Goal: Information Seeking & Learning: Compare options

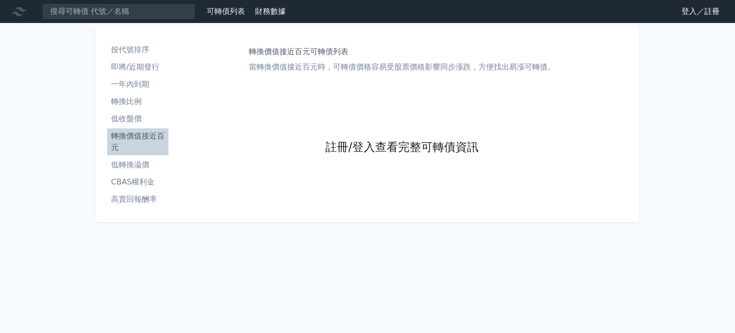
click at [343, 141] on link "註冊/登入查看完整可轉債資訊" at bounding box center [401, 147] width 153 height 15
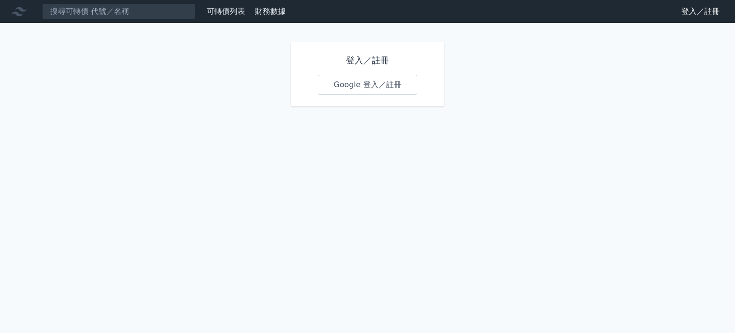
click at [382, 81] on link "Google 登入／註冊" at bounding box center [368, 85] width 100 height 20
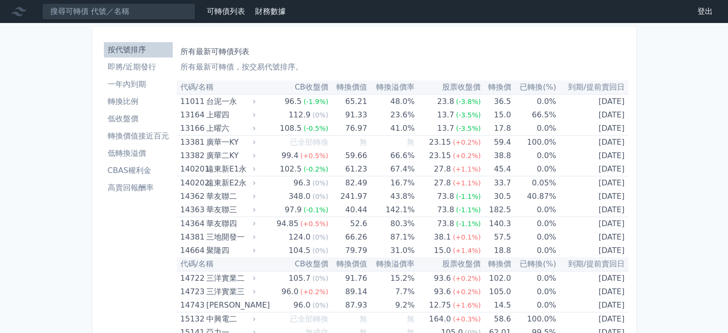
click at [142, 114] on li "低收盤價" at bounding box center [138, 118] width 69 height 11
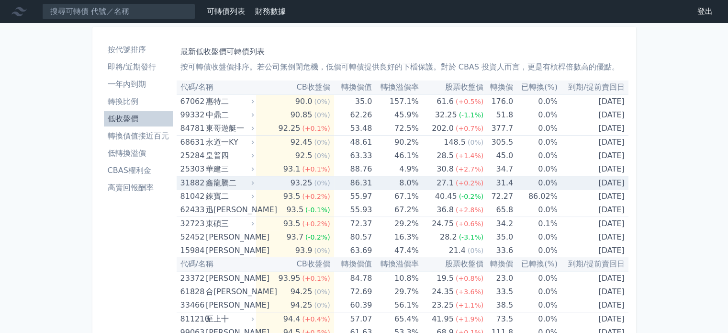
click at [414, 187] on td "8.0%" at bounding box center [395, 183] width 46 height 14
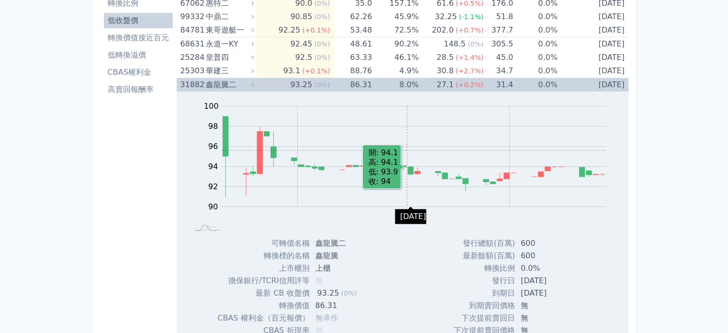
scroll to position [96, 0]
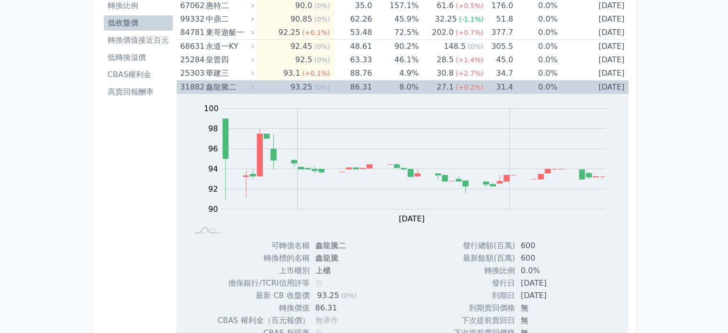
click at [405, 90] on td "8.0%" at bounding box center [395, 87] width 46 height 14
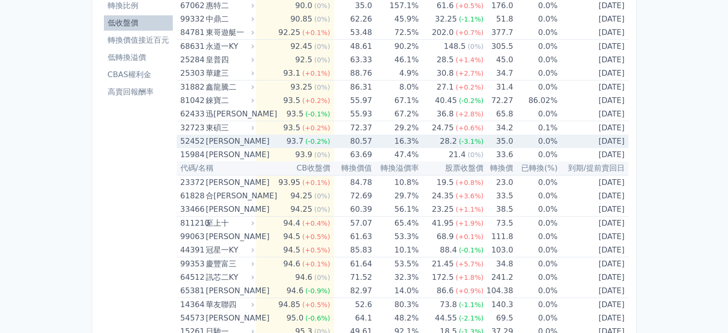
click at [407, 142] on td "16.3%" at bounding box center [395, 140] width 46 height 13
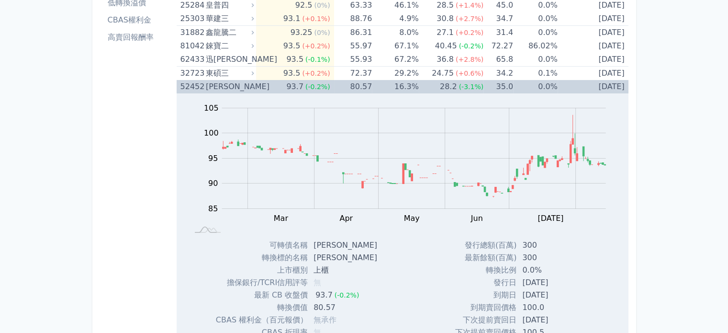
scroll to position [144, 0]
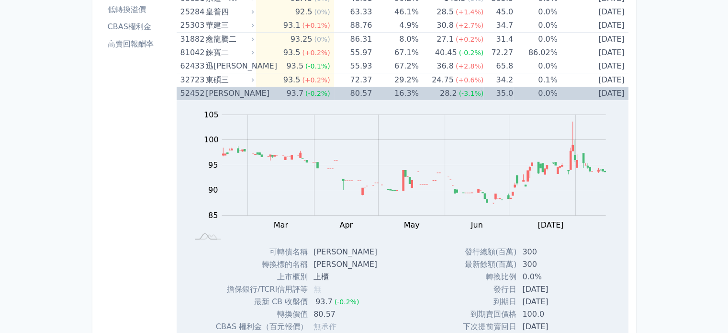
click at [415, 94] on td "16.3%" at bounding box center [395, 93] width 46 height 13
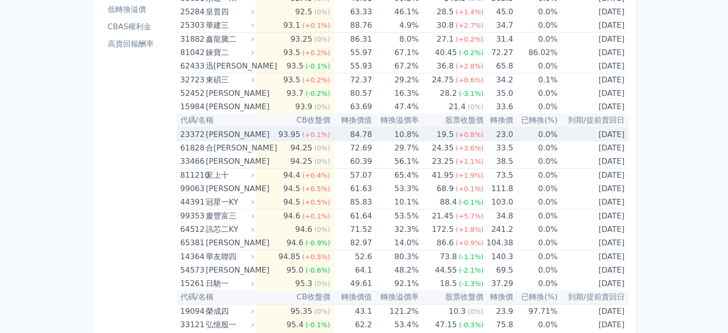
click at [415, 133] on td "10.8%" at bounding box center [395, 134] width 46 height 14
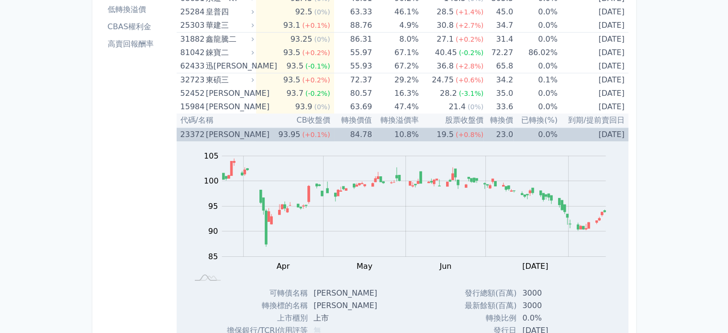
click at [359, 137] on td "84.78" at bounding box center [353, 134] width 38 height 14
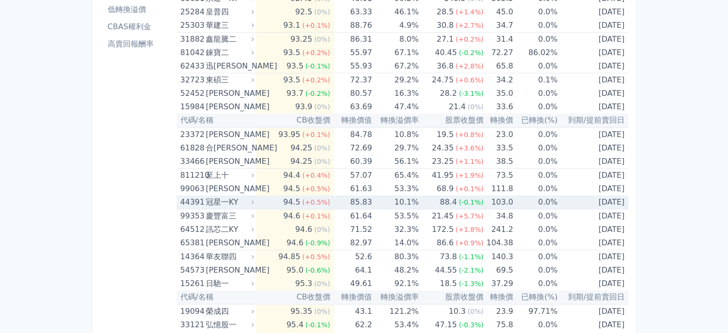
click at [418, 198] on td "10.1%" at bounding box center [395, 202] width 46 height 14
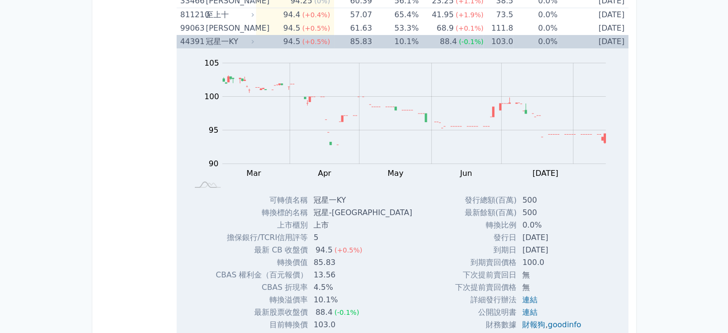
scroll to position [287, 0]
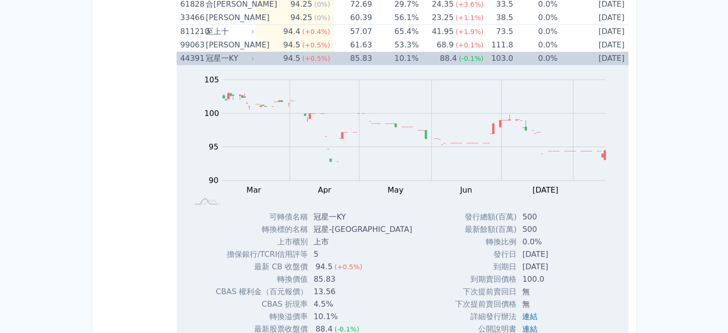
click at [335, 54] on td "85.83" at bounding box center [353, 58] width 38 height 13
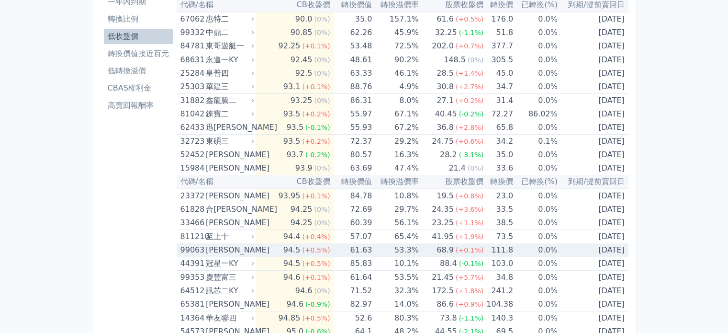
scroll to position [0, 0]
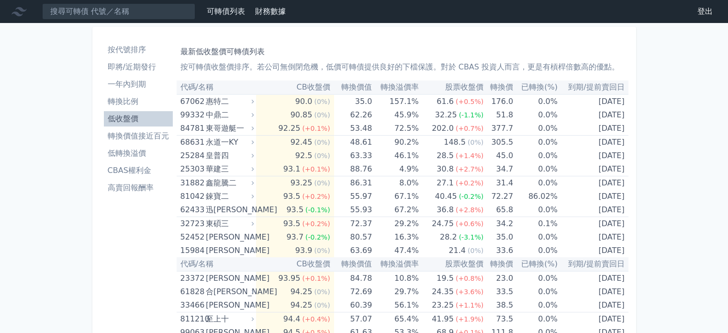
click at [147, 167] on li "CBAS權利金" at bounding box center [138, 170] width 69 height 11
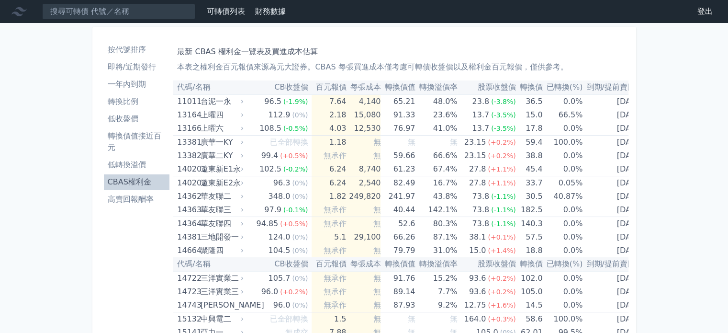
click at [147, 185] on li "CBAS權利金" at bounding box center [137, 181] width 66 height 11
click at [143, 194] on li "高賣回報酬率" at bounding box center [137, 198] width 66 height 11
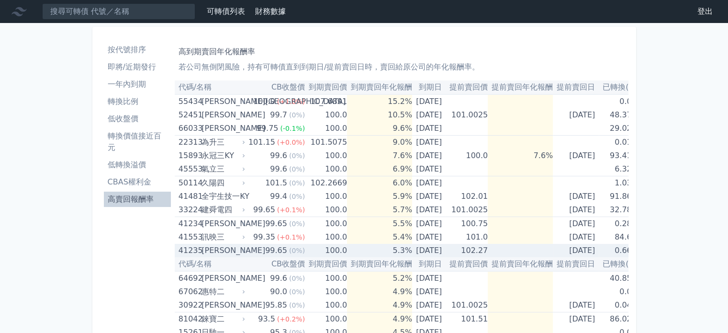
click at [371, 255] on td "5.3%" at bounding box center [379, 250] width 65 height 13
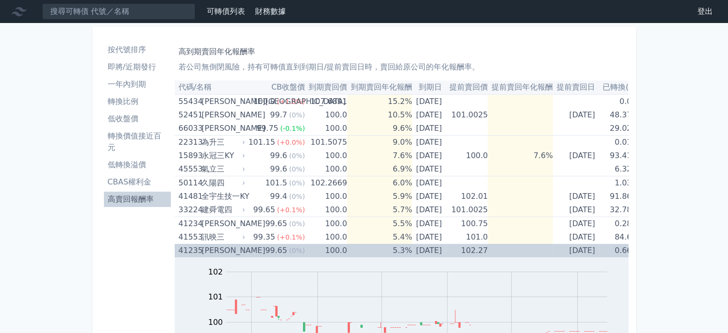
click at [371, 255] on td "5.3%" at bounding box center [379, 250] width 65 height 13
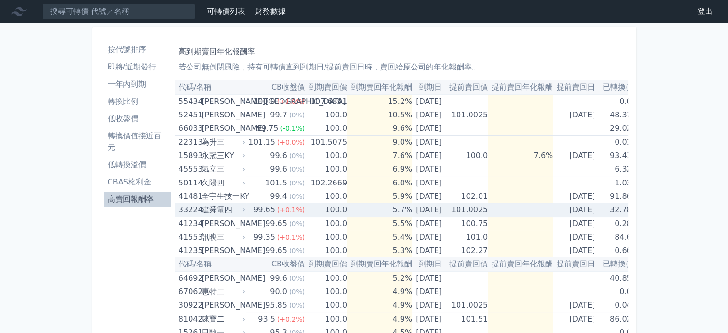
click at [347, 205] on td "5.7%" at bounding box center [379, 210] width 65 height 14
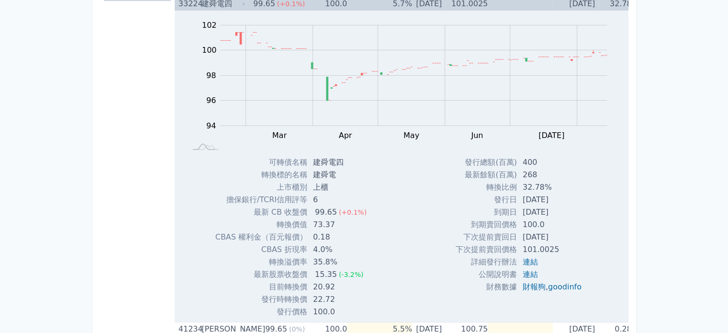
scroll to position [144, 0]
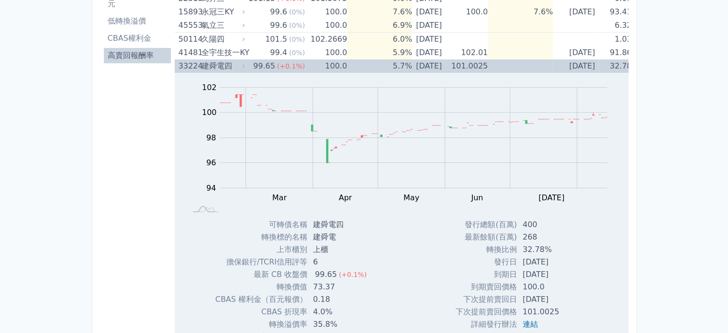
click at [335, 65] on td "100.0" at bounding box center [326, 65] width 42 height 13
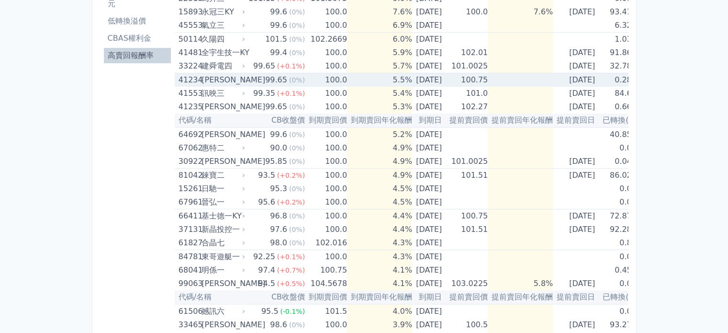
click at [334, 83] on td "100.0" at bounding box center [326, 80] width 42 height 14
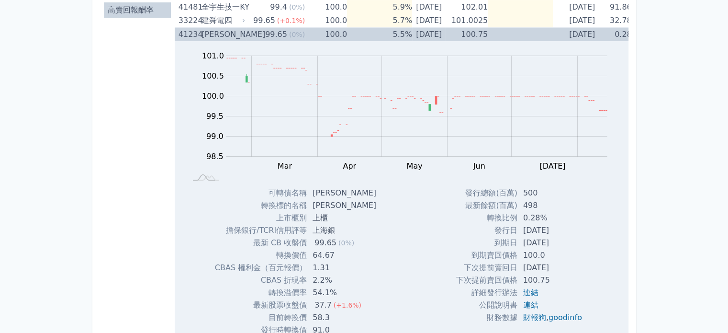
scroll to position [191, 0]
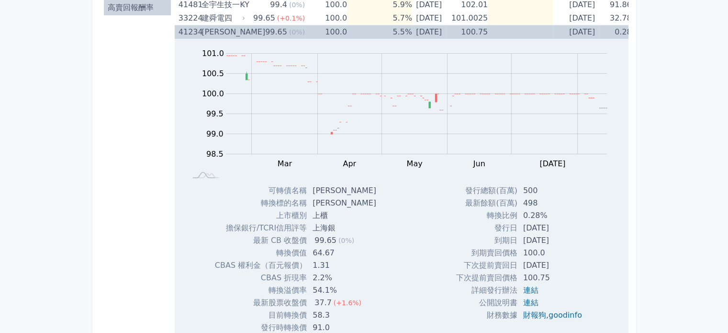
click at [347, 33] on td "5.5%" at bounding box center [379, 32] width 65 height 14
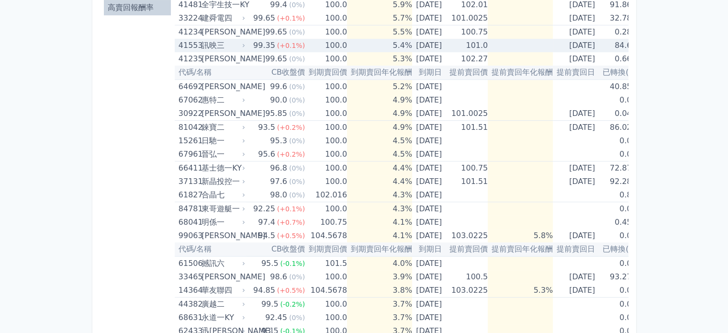
click at [353, 47] on td "5.4%" at bounding box center [379, 45] width 65 height 13
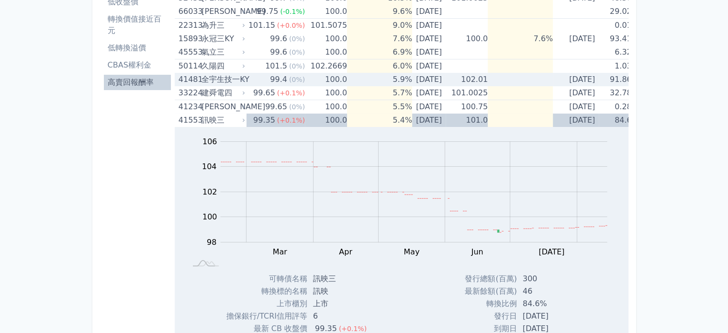
scroll to position [96, 0]
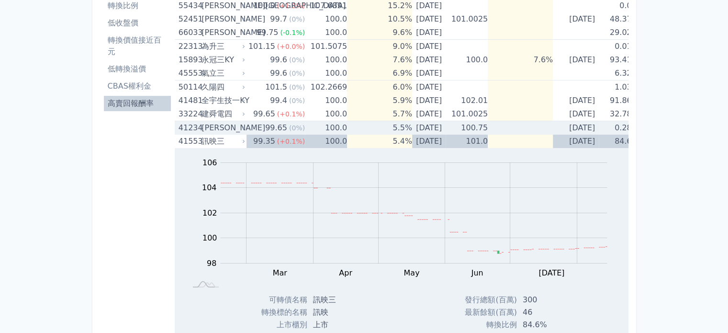
click at [347, 131] on td "5.5%" at bounding box center [379, 128] width 65 height 14
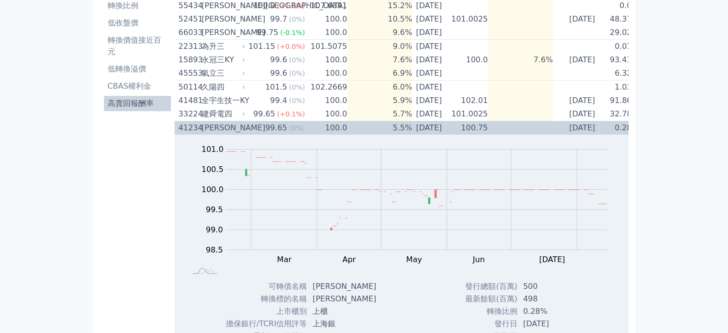
click at [347, 126] on td "5.5%" at bounding box center [379, 128] width 65 height 14
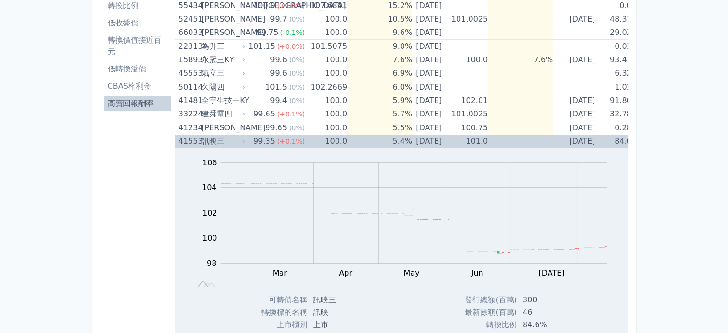
click at [347, 146] on td "5.4%" at bounding box center [379, 140] width 65 height 13
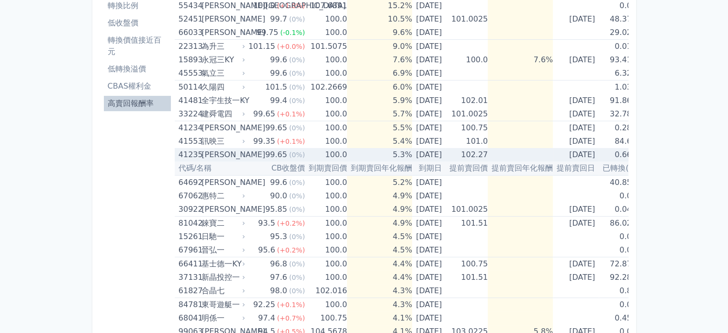
click at [347, 155] on td "5.3%" at bounding box center [379, 154] width 65 height 13
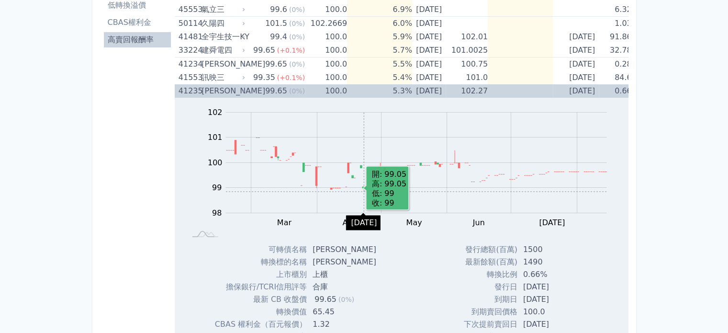
scroll to position [144, 0]
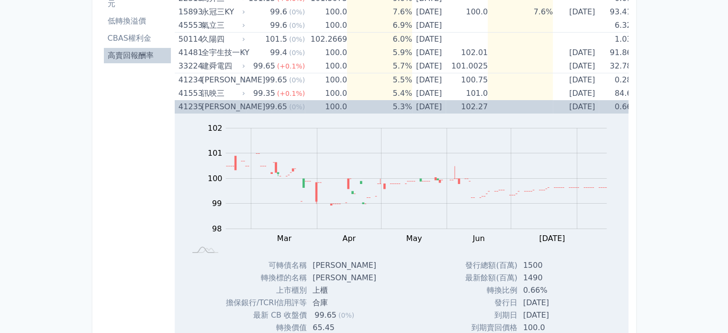
click at [338, 102] on td "100.0" at bounding box center [326, 106] width 42 height 13
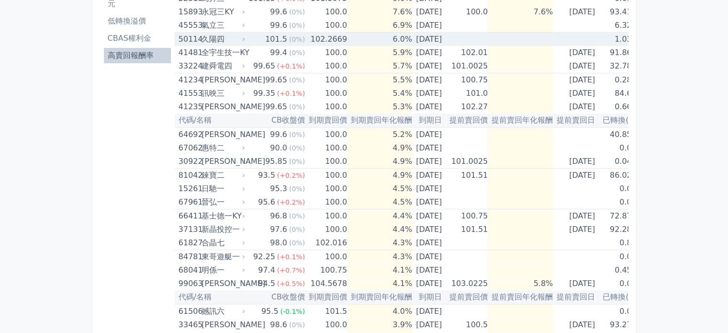
click at [338, 39] on td "102.2669" at bounding box center [326, 40] width 42 height 14
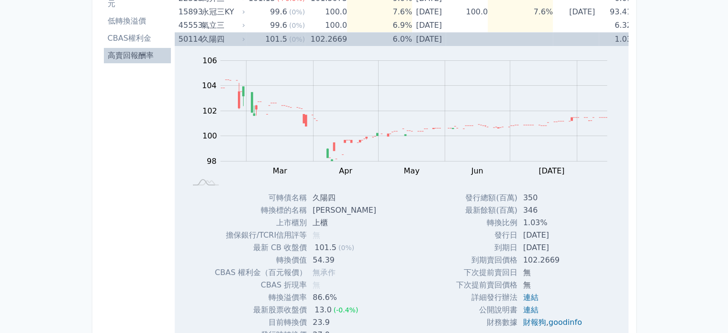
click at [354, 39] on td "6.0%" at bounding box center [379, 40] width 65 height 14
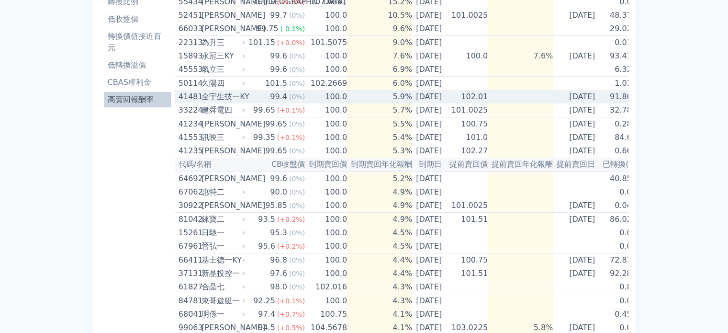
scroll to position [96, 0]
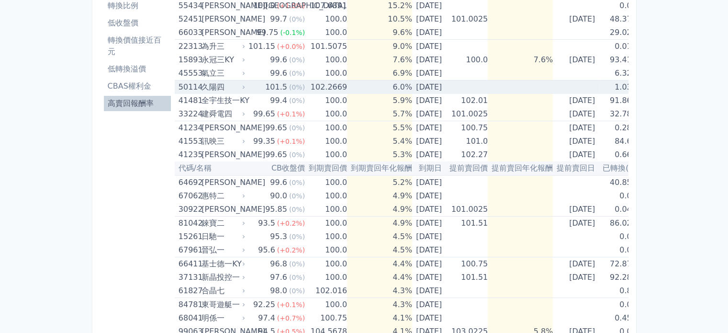
click at [320, 88] on td "102.2669" at bounding box center [326, 87] width 42 height 14
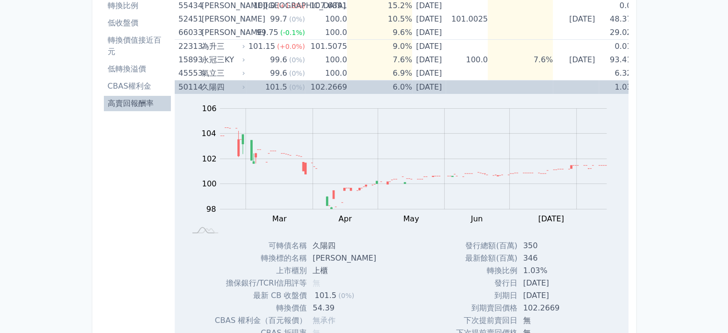
click at [347, 87] on td "6.0%" at bounding box center [379, 87] width 65 height 14
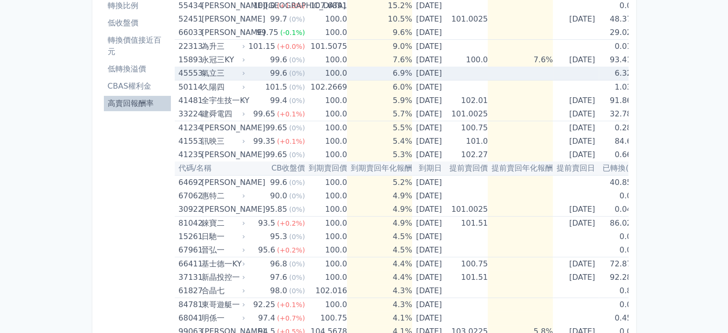
click at [316, 72] on td "100.0" at bounding box center [326, 74] width 42 height 14
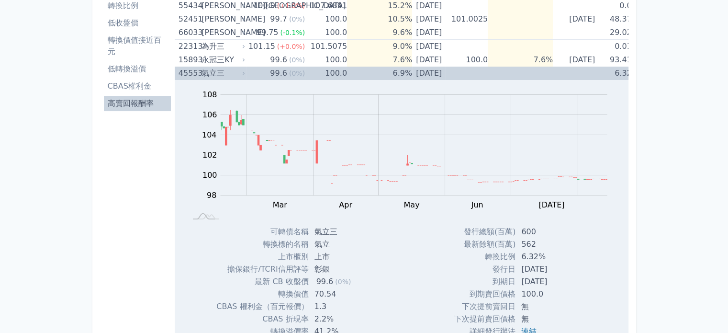
click at [318, 72] on td "100.0" at bounding box center [326, 73] width 42 height 13
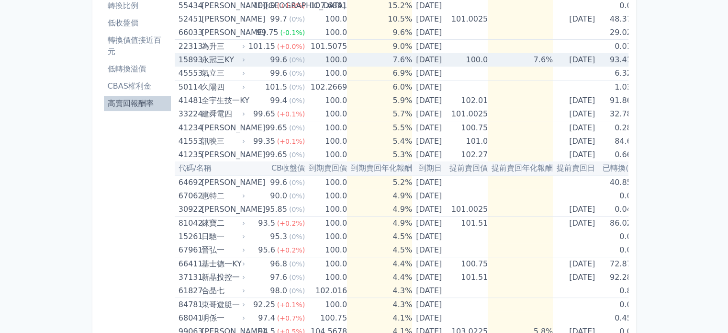
click at [318, 57] on td "100.0" at bounding box center [326, 59] width 42 height 13
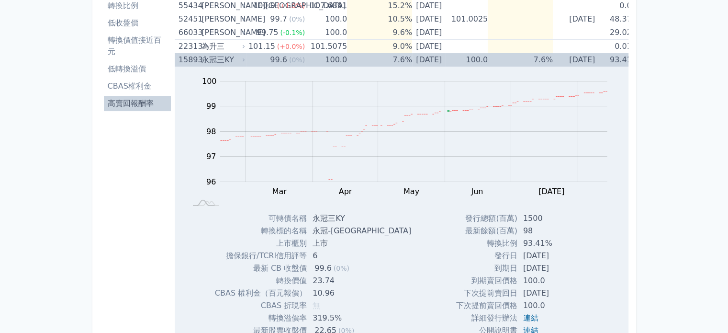
click at [336, 63] on td "100.0" at bounding box center [326, 59] width 42 height 13
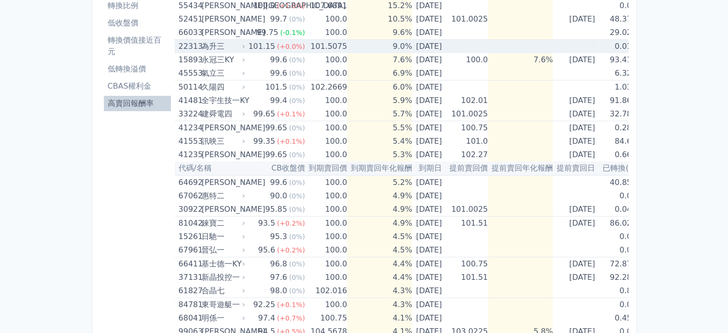
click at [325, 50] on td "101.5075" at bounding box center [326, 47] width 42 height 14
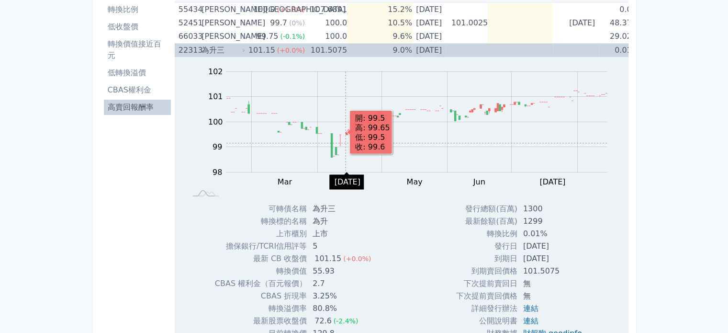
scroll to position [48, 0]
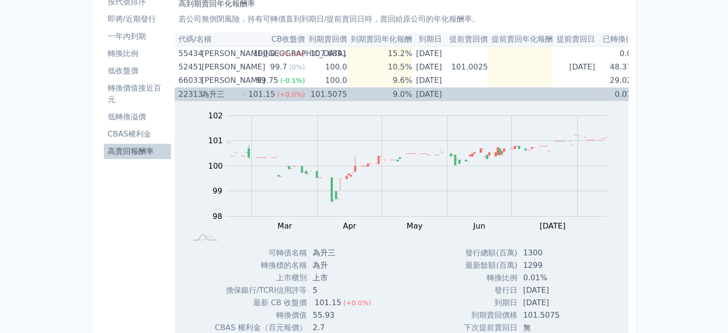
click at [347, 97] on td "9.0%" at bounding box center [379, 95] width 65 height 14
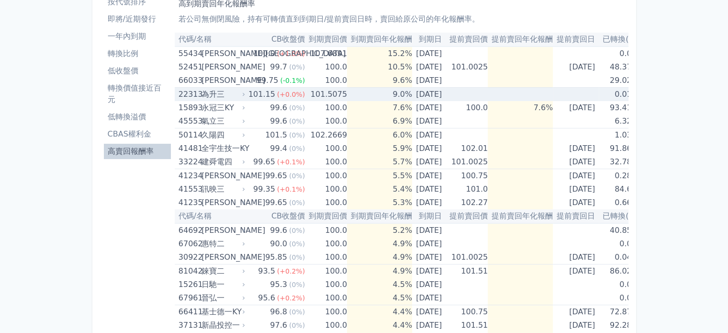
click at [337, 99] on td "101.5075" at bounding box center [326, 95] width 42 height 14
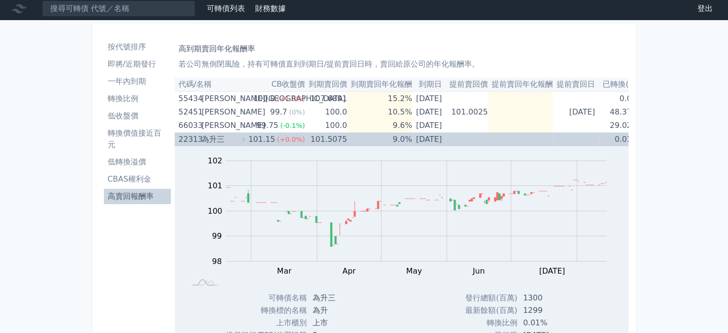
scroll to position [0, 0]
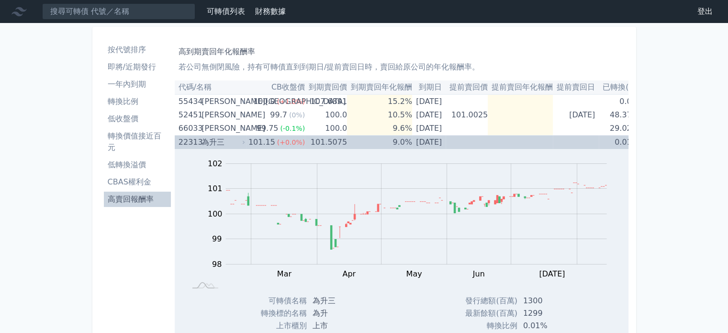
click at [417, 143] on td "[DATE]" at bounding box center [428, 142] width 33 height 14
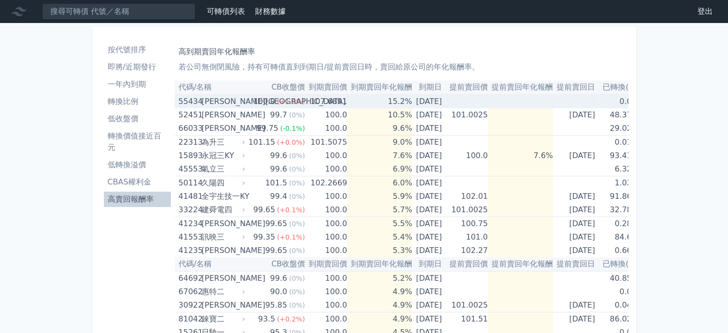
click at [336, 104] on td "107.6891" at bounding box center [326, 101] width 42 height 14
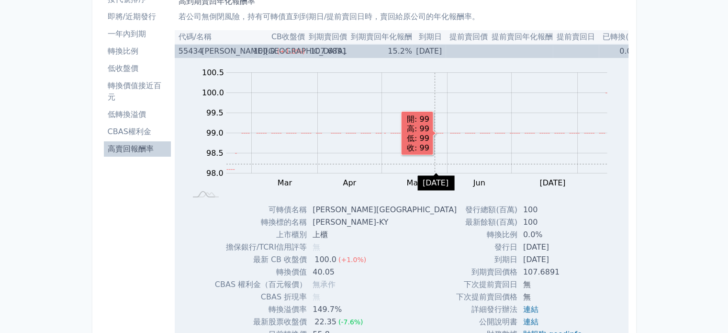
scroll to position [48, 0]
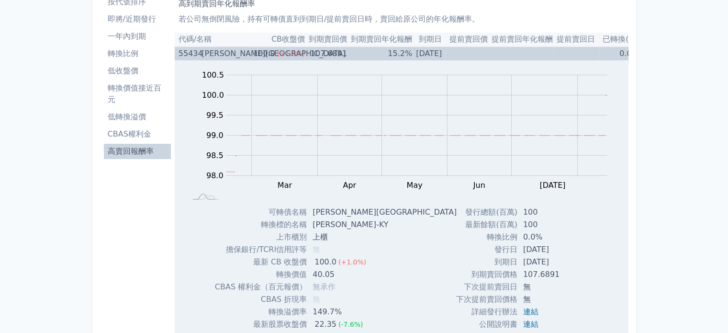
drag, startPoint x: 527, startPoint y: 264, endPoint x: 551, endPoint y: 264, distance: 23.9
click at [551, 264] on td "[DATE]" at bounding box center [553, 262] width 72 height 12
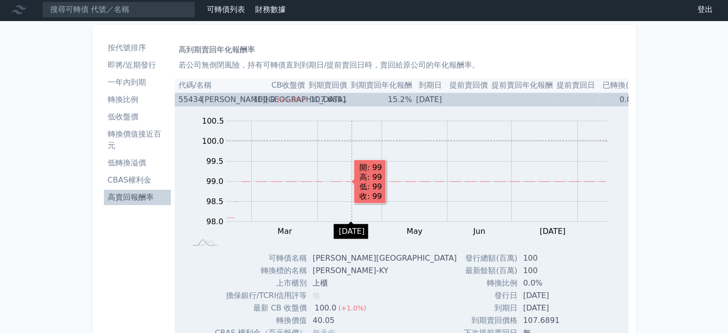
scroll to position [0, 0]
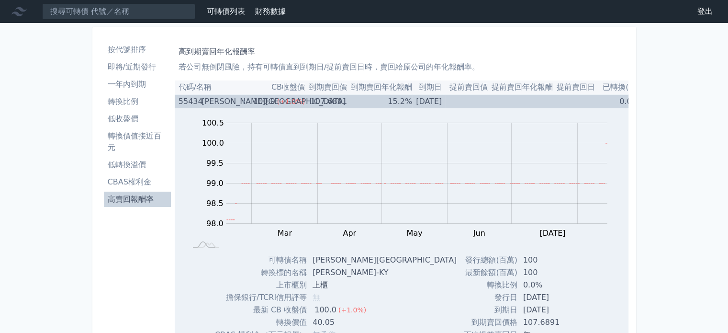
click at [264, 105] on div "100.0" at bounding box center [264, 101] width 26 height 13
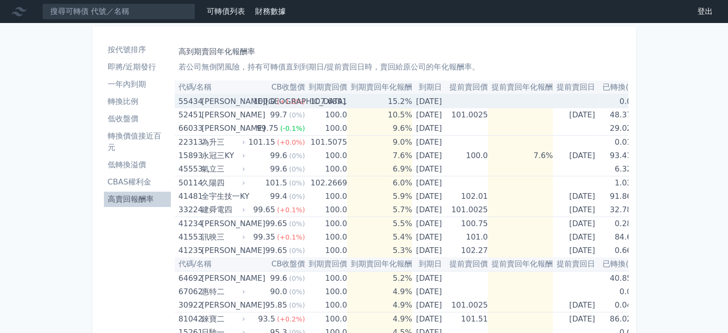
click at [197, 101] on div "55434" at bounding box center [188, 101] width 21 height 13
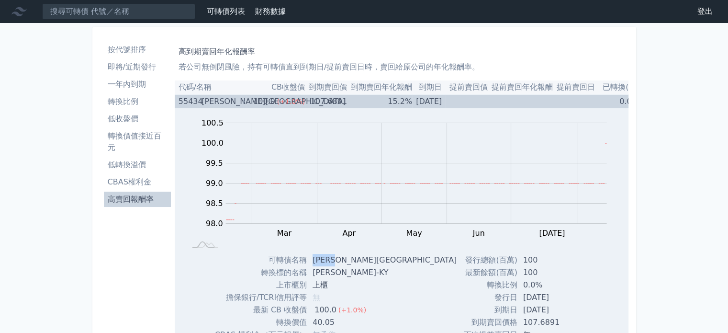
drag, startPoint x: 350, startPoint y: 260, endPoint x: 310, endPoint y: 254, distance: 40.1
click at [310, 254] on td "[PERSON_NAME][GEOGRAPHIC_DATA]" at bounding box center [385, 260] width 157 height 12
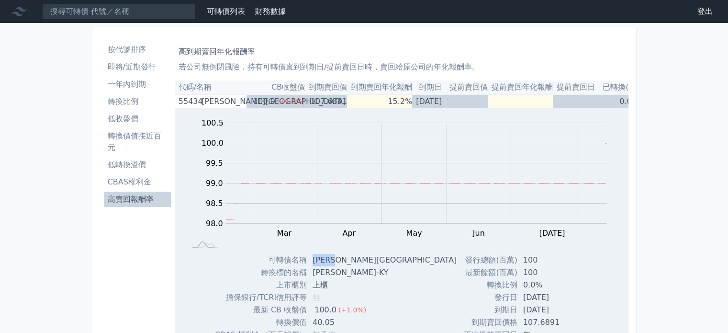
copy td "[PERSON_NAME][GEOGRAPHIC_DATA]"
click at [140, 193] on li "高賣回報酬率" at bounding box center [137, 198] width 67 height 11
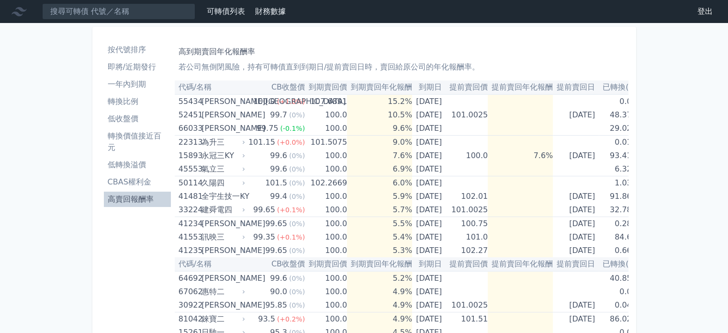
click at [139, 204] on li "高賣回報酬率" at bounding box center [137, 198] width 67 height 11
click at [486, 85] on th "提前賣回價" at bounding box center [466, 87] width 42 height 14
click at [152, 183] on li "CBAS權利金" at bounding box center [137, 181] width 67 height 11
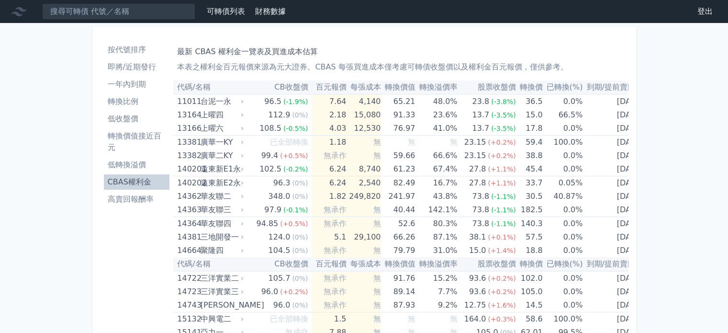
click at [135, 164] on li "低轉換溢價" at bounding box center [137, 164] width 66 height 11
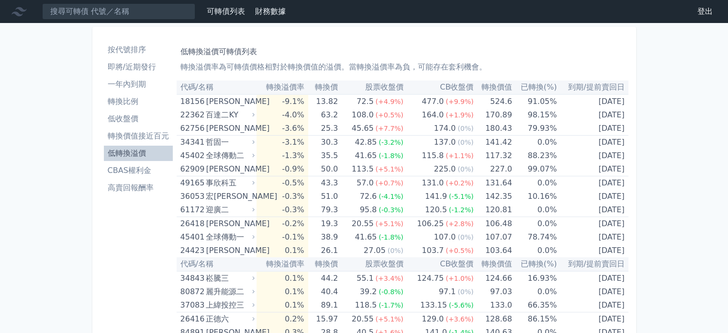
click at [153, 130] on li "轉換價值接近百元" at bounding box center [138, 135] width 69 height 11
